Goal: Task Accomplishment & Management: Manage account settings

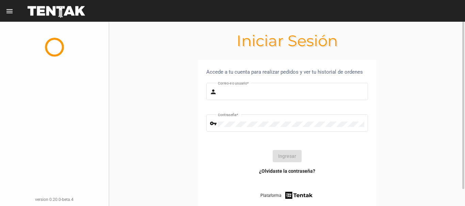
type input "diego1975"
click at [288, 158] on button "Ingresar" at bounding box center [286, 156] width 29 height 12
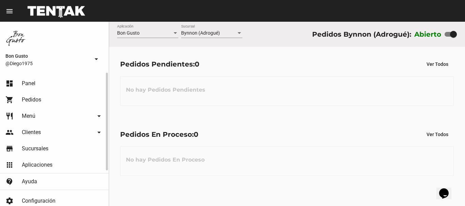
click at [42, 83] on link "dashboard Panel" at bounding box center [54, 84] width 108 height 16
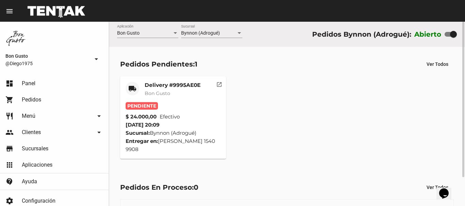
click at [217, 85] on mat-icon "open_in_new" at bounding box center [219, 84] width 6 height 6
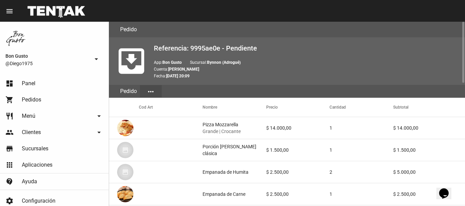
scroll to position [371, 0]
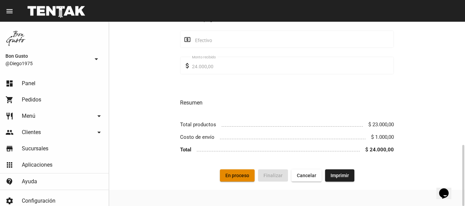
click at [240, 180] on button "En proceso" at bounding box center [237, 176] width 35 height 12
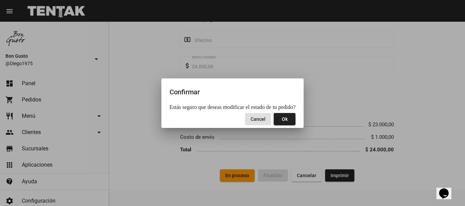
click at [289, 117] on button "Ok" at bounding box center [284, 119] width 22 height 12
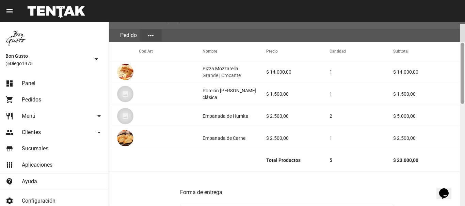
scroll to position [59, 0]
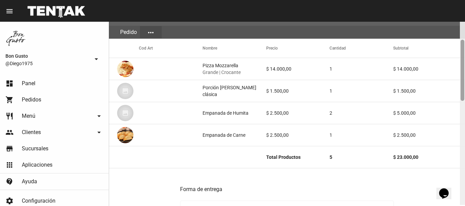
drag, startPoint x: 462, startPoint y: 63, endPoint x: 458, endPoint y: 83, distance: 20.1
click at [458, 83] on div "Pedido move_to_inbox Referencia: 9995ae0e - En Proceso App: Bon Gusto Sucursal:…" at bounding box center [287, 114] width 356 height 185
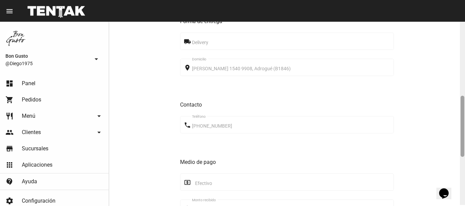
scroll to position [229, 0]
drag, startPoint x: 463, startPoint y: 61, endPoint x: 462, endPoint y: 117, distance: 56.5
click at [462, 117] on div at bounding box center [462, 128] width 4 height 61
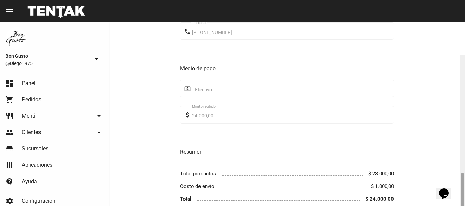
scroll to position [371, 0]
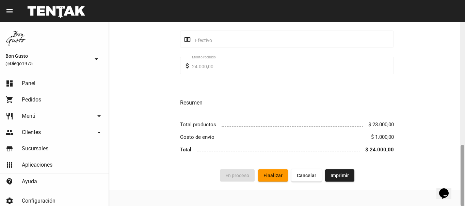
drag, startPoint x: 463, startPoint y: 119, endPoint x: 462, endPoint y: 171, distance: 52.0
click at [464, 170] on div at bounding box center [461, 114] width 5 height 185
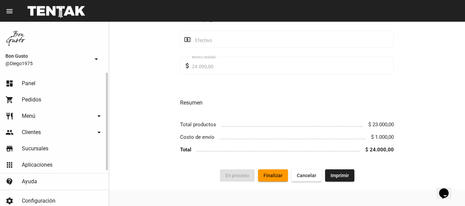
click at [49, 83] on link "dashboard Panel" at bounding box center [54, 84] width 108 height 16
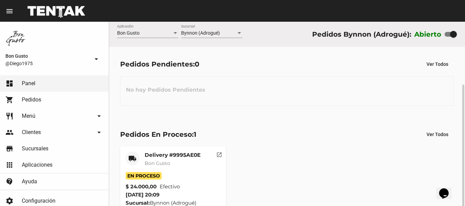
scroll to position [34, 0]
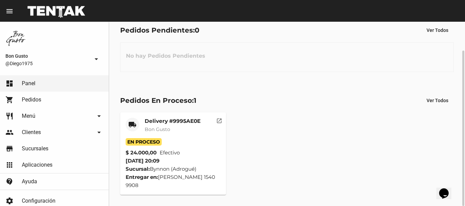
click at [218, 122] on mat-icon "open_in_new" at bounding box center [219, 120] width 6 height 6
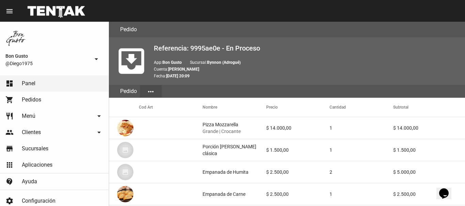
scroll to position [371, 0]
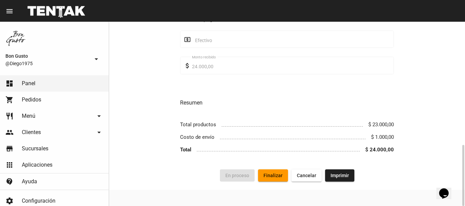
click at [270, 173] on button "Finalizar" at bounding box center [273, 176] width 30 height 12
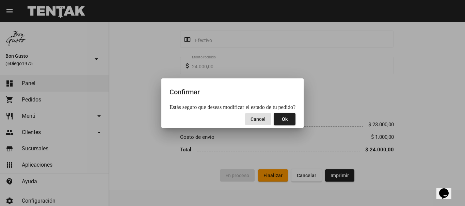
click at [284, 120] on span "Ok" at bounding box center [285, 119] width 6 height 5
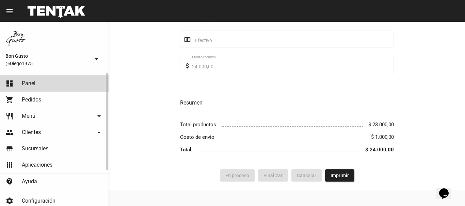
click at [50, 82] on link "dashboard Panel" at bounding box center [54, 84] width 108 height 16
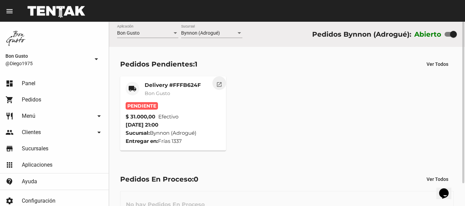
click at [215, 85] on button "open_in_new" at bounding box center [219, 84] width 14 height 14
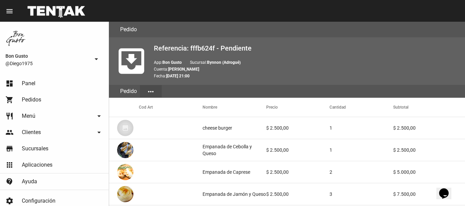
scroll to position [411, 0]
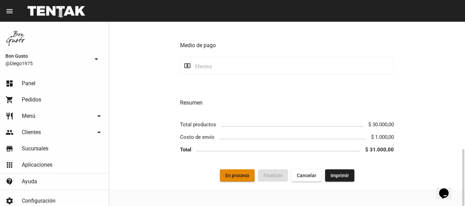
click at [246, 175] on span "En proceso" at bounding box center [237, 175] width 24 height 5
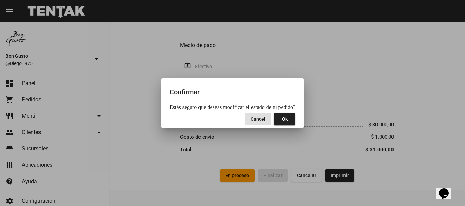
drag, startPoint x: 286, startPoint y: 121, endPoint x: 282, endPoint y: 120, distance: 4.5
click at [284, 121] on button "Ok" at bounding box center [284, 119] width 22 height 12
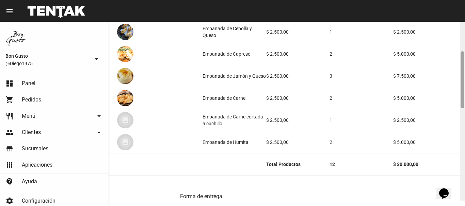
scroll to position [133, 0]
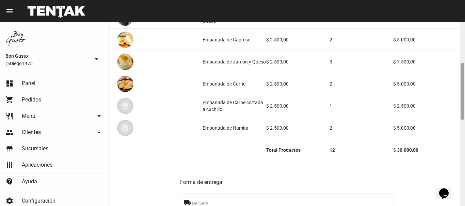
drag, startPoint x: 462, startPoint y: 61, endPoint x: 464, endPoint y: 102, distance: 41.2
click at [464, 102] on div at bounding box center [461, 114] width 5 height 185
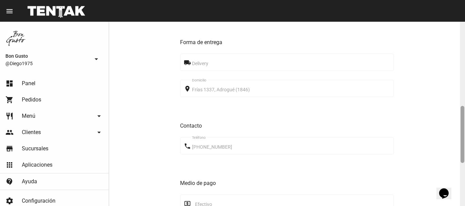
drag, startPoint x: 463, startPoint y: 80, endPoint x: 433, endPoint y: 121, distance: 50.9
click at [460, 126] on div at bounding box center [462, 134] width 4 height 57
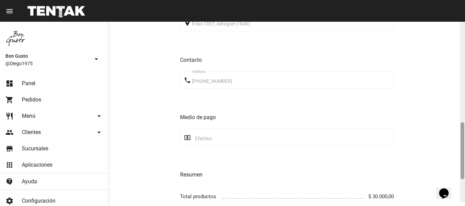
scroll to position [411, 0]
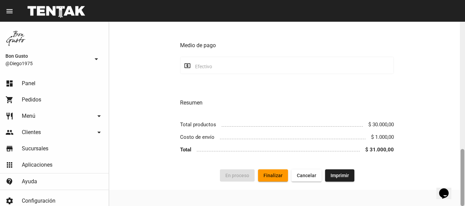
drag, startPoint x: 462, startPoint y: 130, endPoint x: 464, endPoint y: 186, distance: 55.8
click at [464, 186] on div at bounding box center [461, 114] width 5 height 185
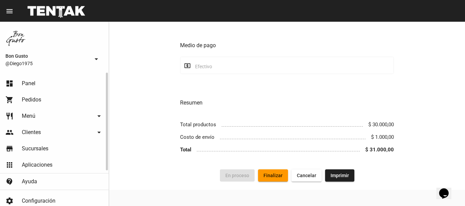
click at [43, 82] on link "dashboard Panel" at bounding box center [54, 84] width 108 height 16
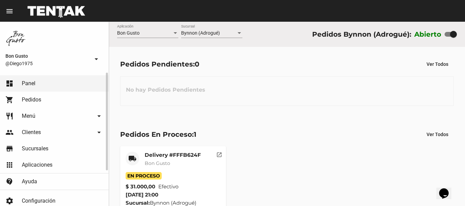
click at [76, 119] on link "restaurant Menú arrow_drop_down" at bounding box center [54, 116] width 108 height 16
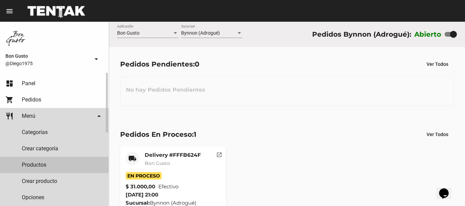
click at [67, 168] on link "Productos" at bounding box center [54, 165] width 108 height 16
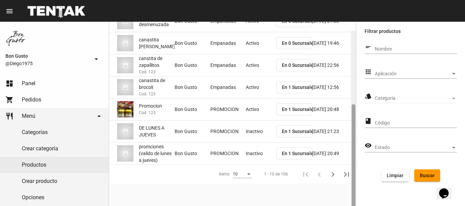
scroll to position [123, 0]
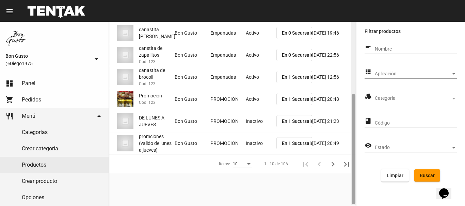
drag, startPoint x: 354, startPoint y: 99, endPoint x: 368, endPoint y: 180, distance: 82.9
click at [369, 179] on mat-sidenav-container "Bon Gusto @Diego1975 arrow_drop_down dashboard Panel shopping_cart Pedidos rest…" at bounding box center [232, 114] width 465 height 185
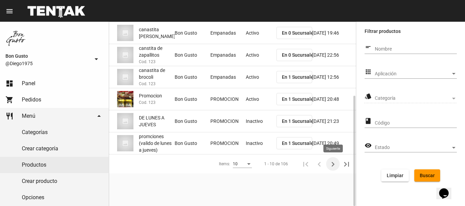
click at [331, 161] on icon "Siguiente" at bounding box center [333, 165] width 10 height 10
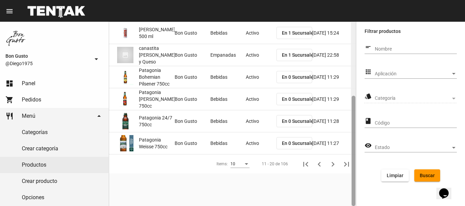
drag, startPoint x: 352, startPoint y: 154, endPoint x: 366, endPoint y: 177, distance: 26.2
click at [366, 177] on mat-sidenav-container "Bon Gusto @Diego1975 arrow_drop_down dashboard Panel shopping_cart Pedidos rest…" at bounding box center [232, 114] width 465 height 185
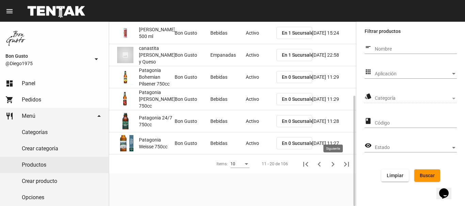
click at [334, 165] on icon "Siguiente" at bounding box center [333, 165] width 10 height 10
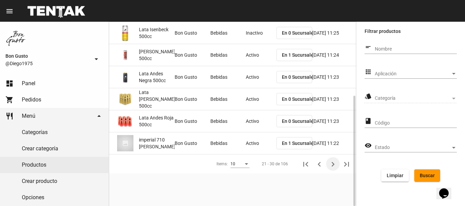
click at [334, 165] on icon "Siguiente" at bounding box center [333, 165] width 10 height 10
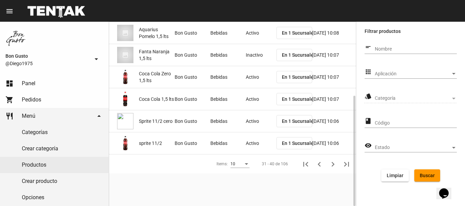
click at [334, 165] on icon "Siguiente" at bounding box center [333, 165] width 10 height 10
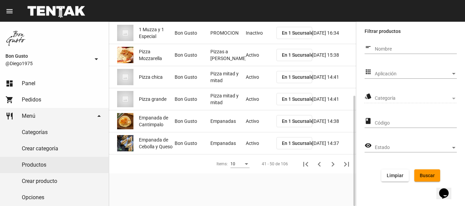
click at [250, 141] on mat-cell "Activo" at bounding box center [261, 144] width 31 height 22
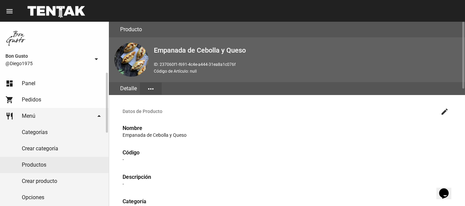
click at [50, 167] on link "Productos" at bounding box center [54, 165] width 108 height 16
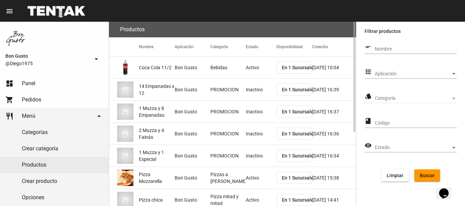
scroll to position [123, 0]
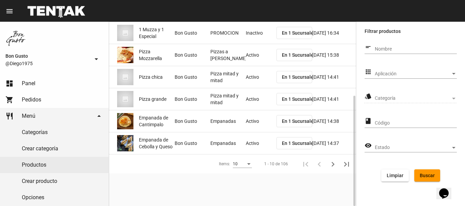
click at [291, 139] on button "En 1 Sucursales" at bounding box center [294, 143] width 36 height 12
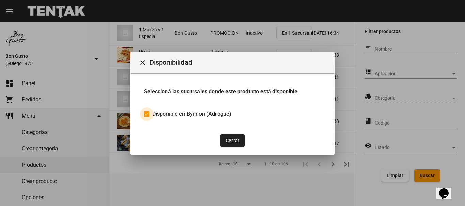
click at [146, 116] on div at bounding box center [146, 114] width 5 height 5
click at [146, 117] on input "Disponible en Bynnon (Adrogué)" at bounding box center [146, 117] width 0 height 0
checkbox input "false"
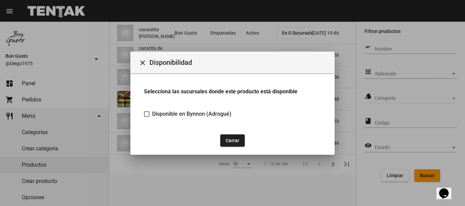
click at [236, 142] on button "Cerrar" at bounding box center [232, 141] width 24 height 12
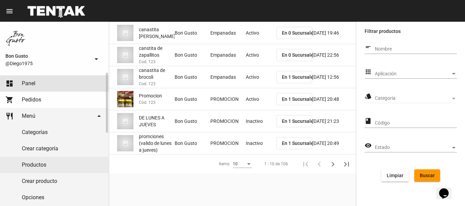
click at [48, 81] on link "dashboard Panel" at bounding box center [54, 84] width 108 height 16
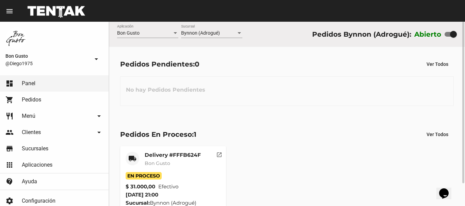
click at [144, 123] on div "Pedidos En Proceso: 1 Ver Todos local_shipping Delivery #FFFB624F Bon Gusto En …" at bounding box center [287, 174] width 356 height 115
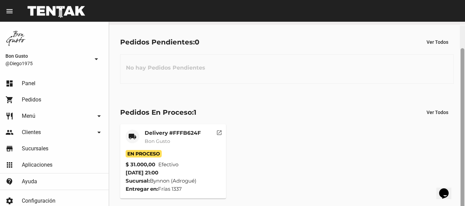
scroll to position [26, 0]
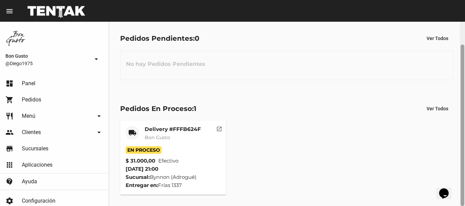
drag, startPoint x: 461, startPoint y: 44, endPoint x: 464, endPoint y: 86, distance: 42.3
click at [464, 86] on div at bounding box center [461, 114] width 5 height 185
drag, startPoint x: 462, startPoint y: 93, endPoint x: 462, endPoint y: 120, distance: 27.9
click at [464, 121] on div at bounding box center [461, 114] width 5 height 185
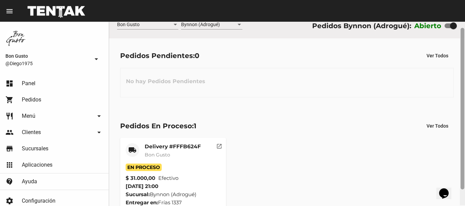
drag, startPoint x: 463, startPoint y: 91, endPoint x: 458, endPoint y: 75, distance: 16.7
click at [458, 75] on div "Bon Gusto Aplicación Bynnon (Adrogué) Sucursal Pedidos Bynnon (Adrogué): Abiert…" at bounding box center [287, 114] width 356 height 185
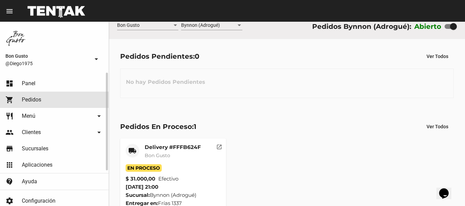
click at [45, 95] on link "shopping_cart Pedidos" at bounding box center [54, 100] width 108 height 16
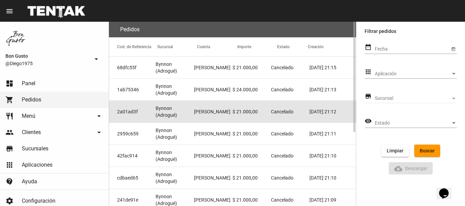
click at [290, 114] on span "Cancelado" at bounding box center [282, 111] width 22 height 7
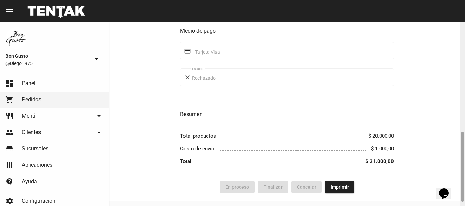
scroll to position [304, 0]
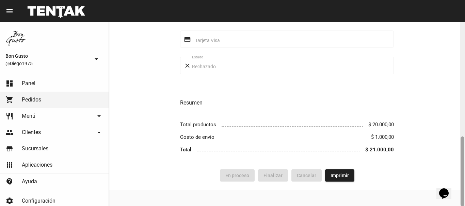
drag, startPoint x: 463, startPoint y: 57, endPoint x: 457, endPoint y: 172, distance: 115.1
click at [457, 172] on div "Pedido move_to_inbox Referencia: 2a01ad3f - Cancelado App: Bon Gusto Sucursal: …" at bounding box center [287, 114] width 356 height 185
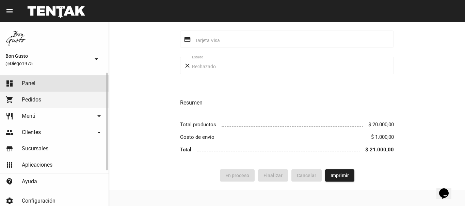
click at [63, 80] on link "dashboard Panel" at bounding box center [54, 84] width 108 height 16
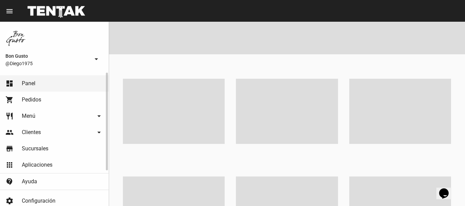
click at [43, 101] on link "shopping_cart Pedidos" at bounding box center [54, 100] width 108 height 16
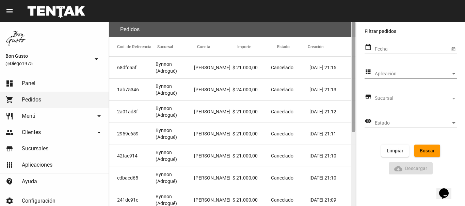
drag, startPoint x: 353, startPoint y: 111, endPoint x: 383, endPoint y: 48, distance: 69.2
click at [383, 48] on mat-sidenav-container "Bon Gusto @Diego1975 arrow_drop_down dashboard Panel shopping_cart Pedidos rest…" at bounding box center [232, 114] width 465 height 185
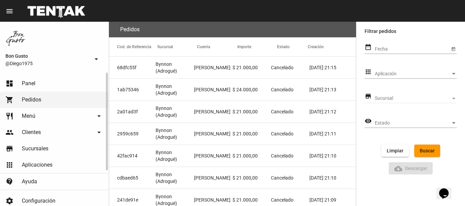
click at [19, 84] on link "dashboard Panel" at bounding box center [54, 84] width 108 height 16
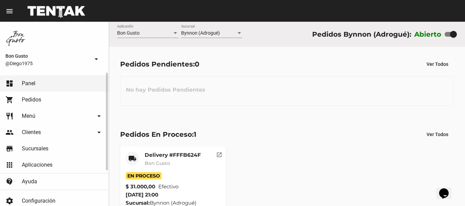
drag, startPoint x: 41, startPoint y: 100, endPoint x: 45, endPoint y: 100, distance: 4.4
click at [41, 100] on link "shopping_cart Pedidos" at bounding box center [54, 100] width 108 height 16
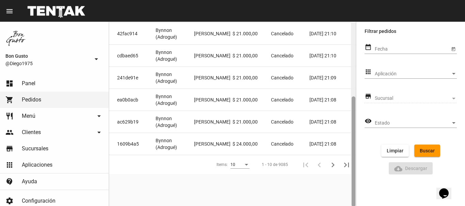
scroll to position [123, 0]
drag, startPoint x: 354, startPoint y: 62, endPoint x: 343, endPoint y: 172, distance: 110.4
click at [351, 167] on div at bounding box center [353, 114] width 5 height 185
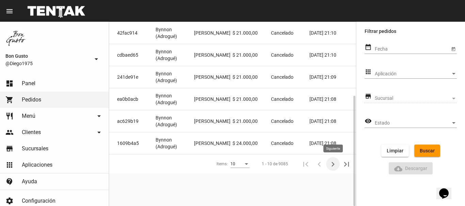
click at [333, 166] on icon "Siguiente" at bounding box center [333, 165] width 10 height 10
click at [290, 145] on span "Finalizado" at bounding box center [282, 143] width 22 height 7
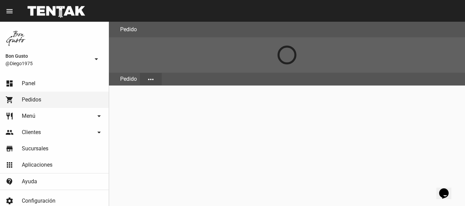
scroll to position [371, 0]
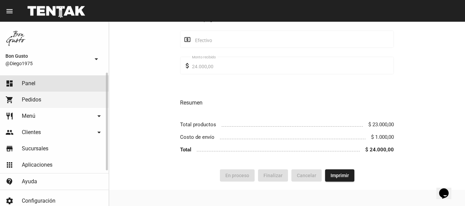
click at [54, 86] on link "dashboard Panel" at bounding box center [54, 84] width 108 height 16
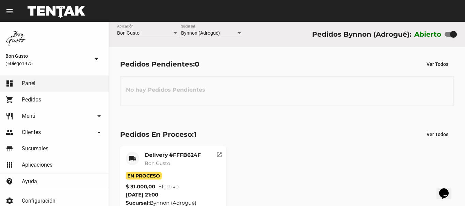
scroll to position [26, 0]
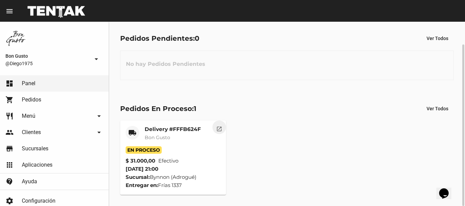
click at [221, 129] on mat-icon "open_in_new" at bounding box center [219, 128] width 6 height 6
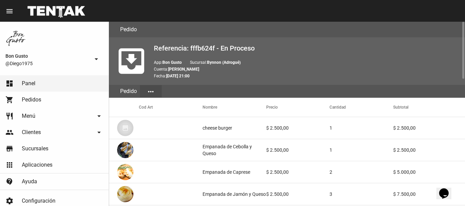
scroll to position [411, 0]
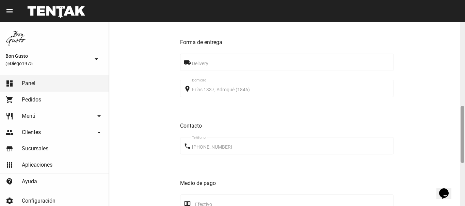
drag, startPoint x: 462, startPoint y: 154, endPoint x: 453, endPoint y: 117, distance: 38.4
click at [460, 112] on div at bounding box center [462, 134] width 4 height 57
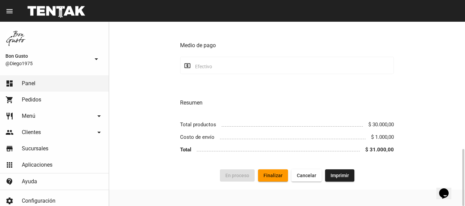
click at [271, 178] on span "Finalizar" at bounding box center [272, 175] width 19 height 5
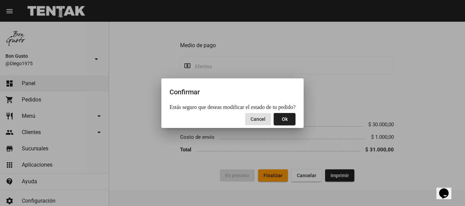
click at [284, 124] on button "Ok" at bounding box center [284, 119] width 22 height 12
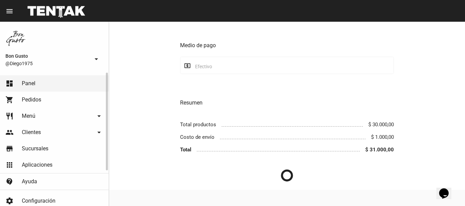
click at [62, 82] on link "dashboard Panel" at bounding box center [54, 84] width 108 height 16
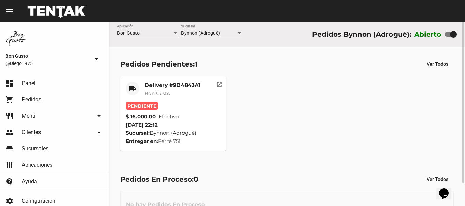
click at [216, 87] on mat-icon "open_in_new" at bounding box center [219, 84] width 6 height 6
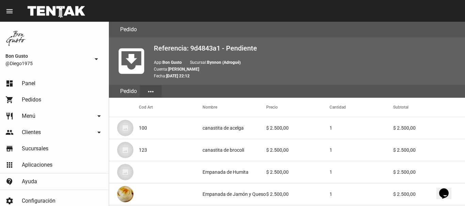
scroll to position [393, 0]
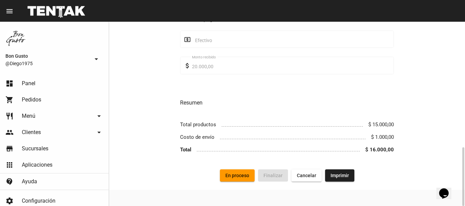
click at [238, 175] on span "En proceso" at bounding box center [237, 175] width 24 height 5
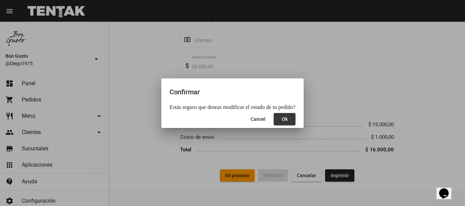
drag, startPoint x: 285, startPoint y: 117, endPoint x: 281, endPoint y: 113, distance: 5.8
click at [282, 113] on button "Ok" at bounding box center [284, 119] width 22 height 12
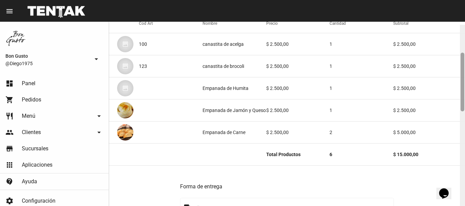
scroll to position [87, 0]
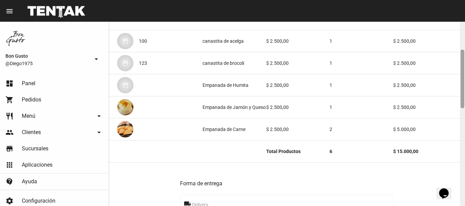
drag, startPoint x: 461, startPoint y: 28, endPoint x: 464, endPoint y: 55, distance: 28.1
click at [464, 55] on div at bounding box center [461, 114] width 5 height 185
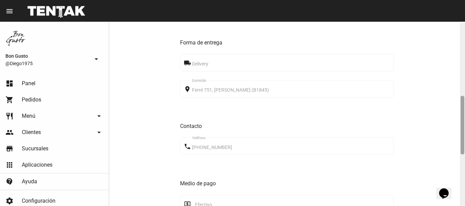
scroll to position [229, 0]
drag, startPoint x: 462, startPoint y: 68, endPoint x: 464, endPoint y: 114, distance: 45.6
click at [464, 114] on div at bounding box center [461, 114] width 5 height 185
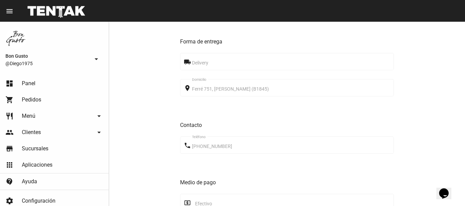
scroll to position [393, 0]
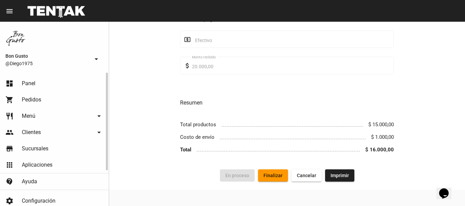
click at [70, 80] on link "dashboard Panel" at bounding box center [54, 84] width 108 height 16
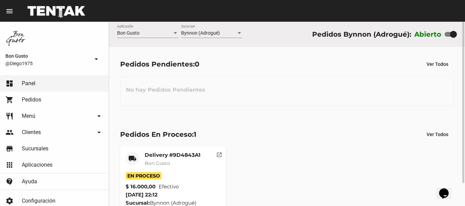
scroll to position [26, 0]
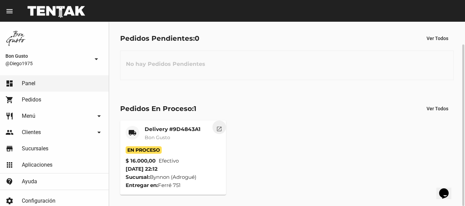
click at [222, 131] on button "open_in_new" at bounding box center [219, 128] width 14 height 14
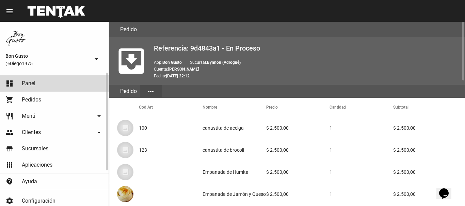
click at [46, 86] on link "dashboard Panel" at bounding box center [54, 84] width 108 height 16
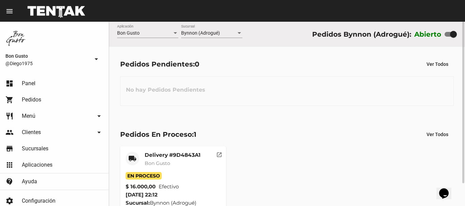
scroll to position [26, 0]
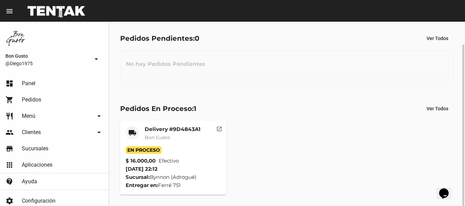
click at [222, 131] on button "open_in_new" at bounding box center [219, 128] width 14 height 14
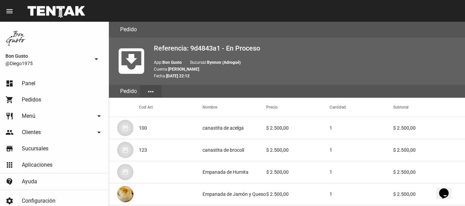
scroll to position [393, 0]
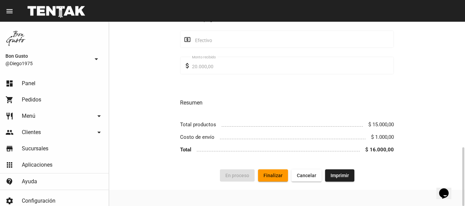
click at [270, 176] on span "Finalizar" at bounding box center [272, 175] width 19 height 5
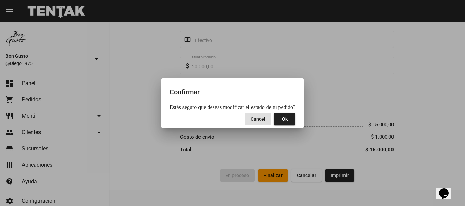
click at [282, 121] on span "Ok" at bounding box center [285, 119] width 6 height 5
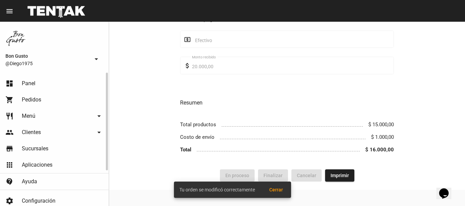
click at [38, 81] on link "dashboard Panel" at bounding box center [54, 84] width 108 height 16
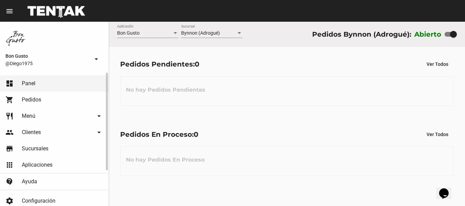
scroll to position [49, 0]
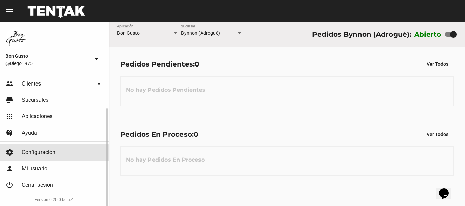
click at [47, 154] on span "Configuración" at bounding box center [39, 152] width 34 height 7
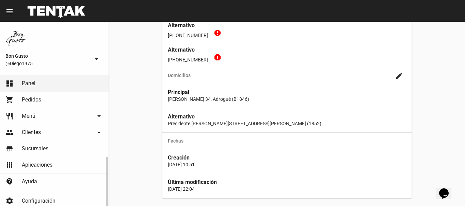
scroll to position [49, 0]
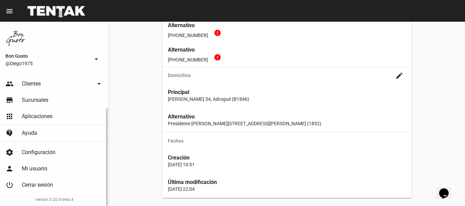
click at [50, 117] on span "Aplicaciones" at bounding box center [37, 116] width 31 height 7
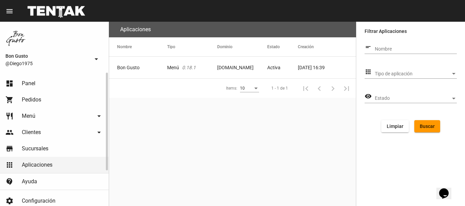
scroll to position [49, 0]
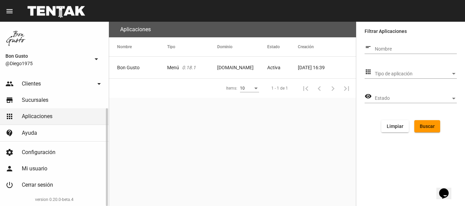
click at [55, 170] on link "person Mi usuario" at bounding box center [54, 169] width 108 height 16
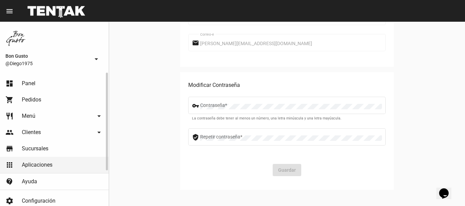
click at [83, 117] on link "restaurant Menú arrow_drop_down" at bounding box center [54, 116] width 108 height 16
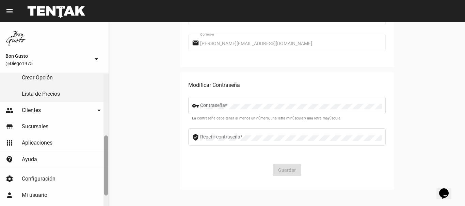
scroll to position [139, 0]
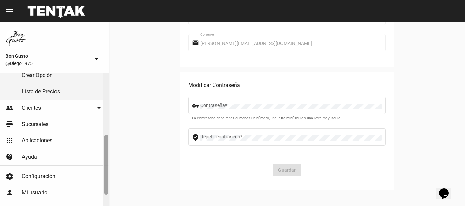
drag, startPoint x: 105, startPoint y: 118, endPoint x: 103, endPoint y: 180, distance: 62.6
click at [103, 180] on div at bounding box center [105, 140] width 5 height 134
click at [51, 178] on span "Configuración" at bounding box center [39, 176] width 34 height 7
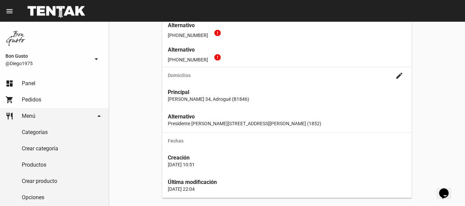
scroll to position [163, 0]
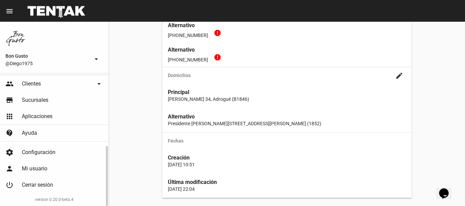
click at [55, 115] on link "apps Aplicaciones" at bounding box center [54, 116] width 108 height 16
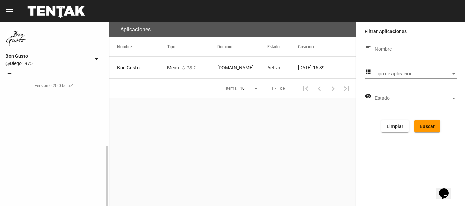
scroll to position [49, 0]
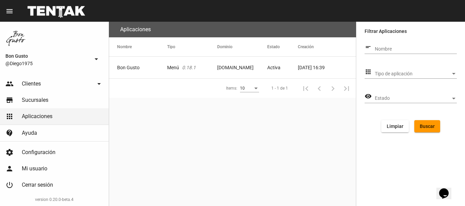
click at [153, 70] on mat-cell "Bon Gusto" at bounding box center [138, 68] width 58 height 22
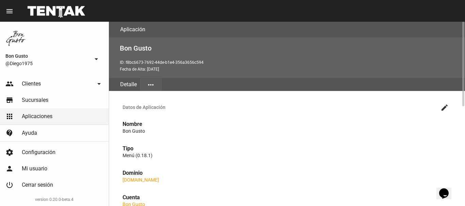
click at [149, 84] on mat-icon "more_horiz" at bounding box center [151, 85] width 8 height 8
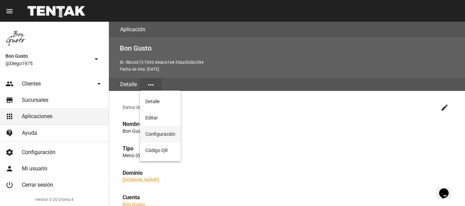
click at [166, 132] on button "Configuración" at bounding box center [160, 134] width 41 height 16
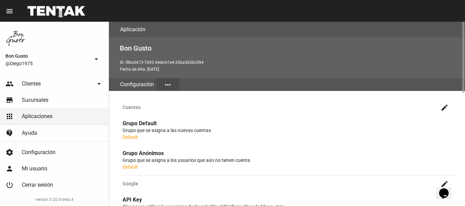
click at [172, 85] on button "more_horiz" at bounding box center [168, 85] width 22 height 12
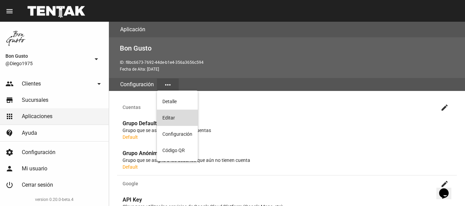
click at [179, 118] on button "Editar" at bounding box center [177, 118] width 41 height 16
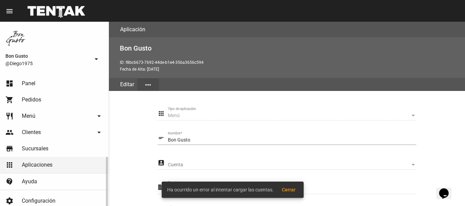
scroll to position [49, 0]
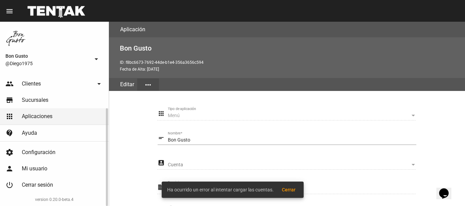
click at [63, 153] on link "settings Configuración" at bounding box center [54, 153] width 108 height 16
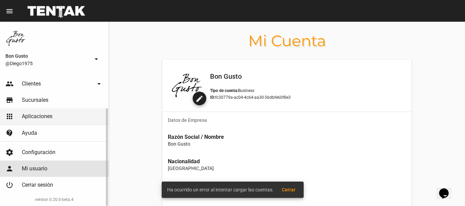
click at [49, 169] on link "person Mi usuario" at bounding box center [54, 169] width 108 height 16
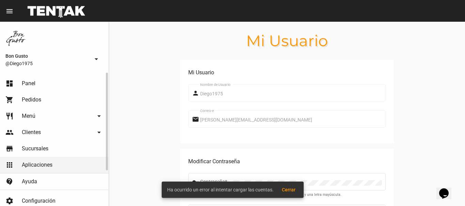
click at [55, 134] on link "people Clientes arrow_drop_down" at bounding box center [54, 132] width 108 height 16
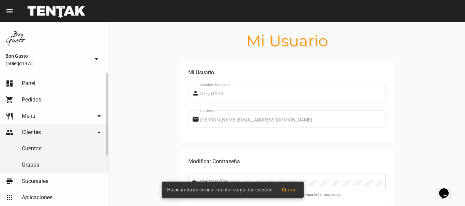
click at [58, 147] on link "Cuentas" at bounding box center [54, 149] width 108 height 16
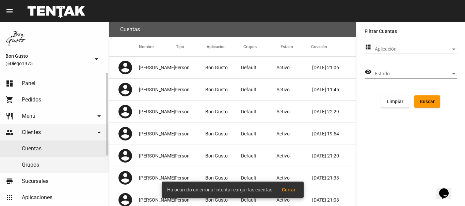
scroll to position [81, 0]
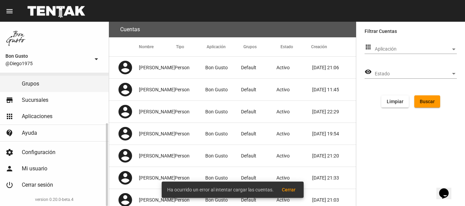
click at [46, 118] on span "Aplicaciones" at bounding box center [37, 116] width 31 height 7
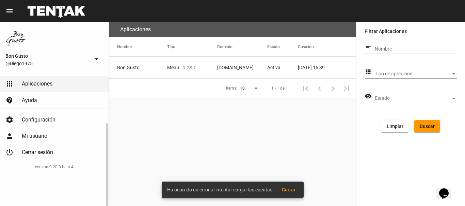
scroll to position [49, 0]
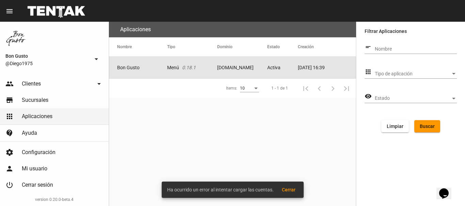
click at [154, 68] on mat-cell "Bon Gusto" at bounding box center [138, 68] width 58 height 22
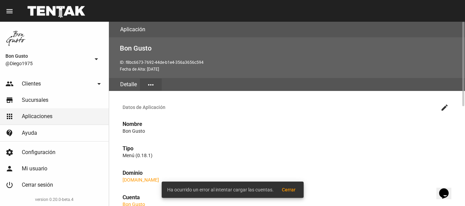
click at [147, 87] on mat-icon "more_horiz" at bounding box center [151, 85] width 8 height 8
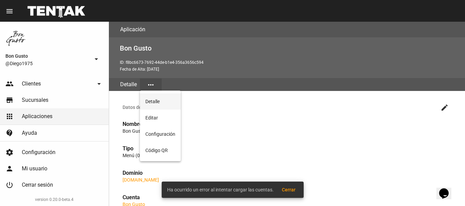
click at [155, 103] on button "Detalle" at bounding box center [160, 102] width 41 height 16
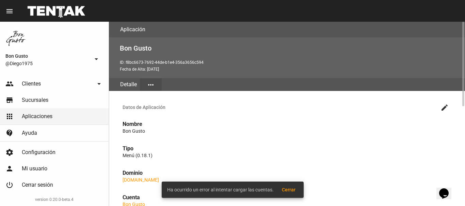
click at [147, 84] on mat-icon "more_horiz" at bounding box center [151, 85] width 8 height 8
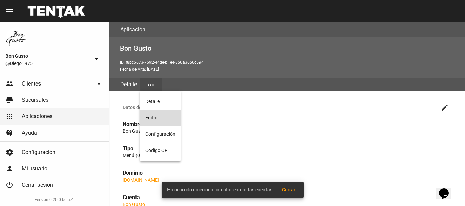
click at [153, 119] on button "Editar" at bounding box center [160, 118] width 41 height 16
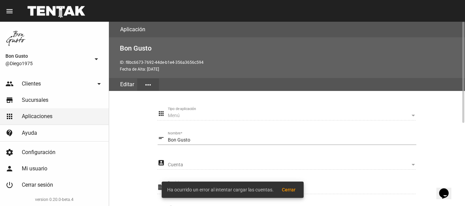
click at [153, 84] on button "more_horiz" at bounding box center [148, 85] width 22 height 12
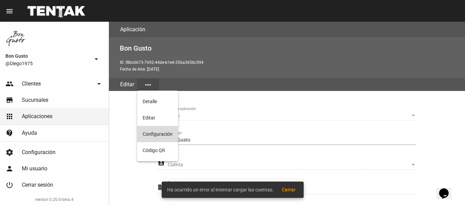
click at [154, 132] on button "Configuración" at bounding box center [157, 134] width 41 height 16
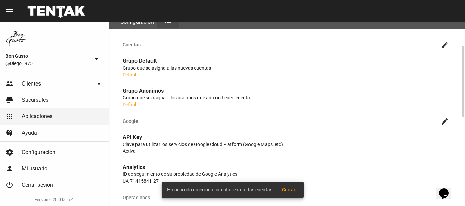
scroll to position [289, 0]
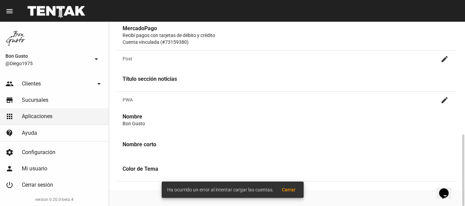
click at [171, 37] on p "Recibí pagos con tarjetas de débito y crédito" at bounding box center [286, 35] width 329 height 7
click at [292, 188] on span "Cerrar" at bounding box center [289, 189] width 14 height 5
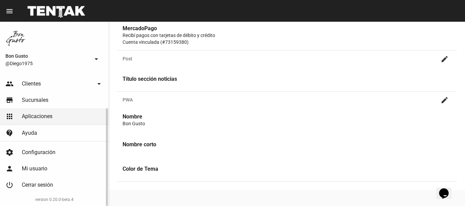
scroll to position [0, 0]
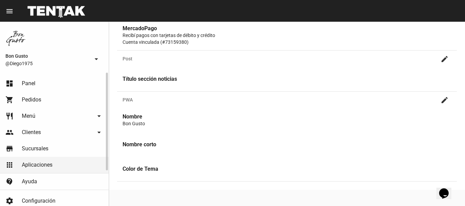
click at [41, 86] on link "dashboard Panel" at bounding box center [54, 84] width 108 height 16
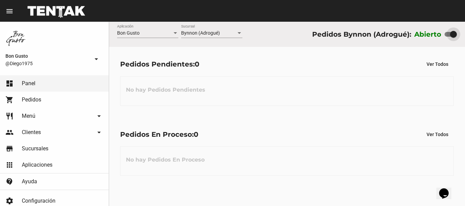
click at [453, 35] on div at bounding box center [453, 34] width 7 height 7
click at [448, 37] on input "checkbox" at bounding box center [447, 37] width 0 height 0
checkbox input "false"
